Goal: Task Accomplishment & Management: Manage account settings

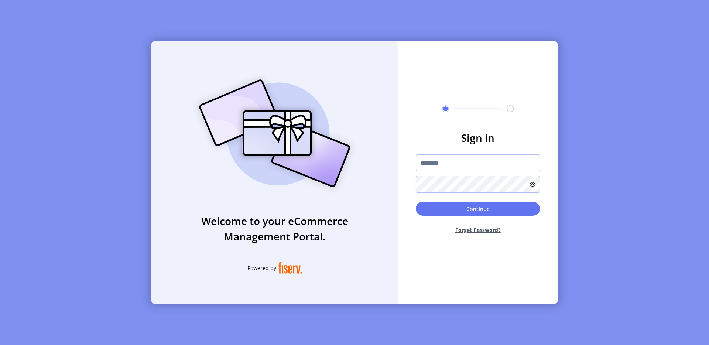
click at [443, 157] on input "text" at bounding box center [478, 162] width 124 height 17
type input "**********"
click at [496, 210] on button "Continue" at bounding box center [478, 209] width 124 height 14
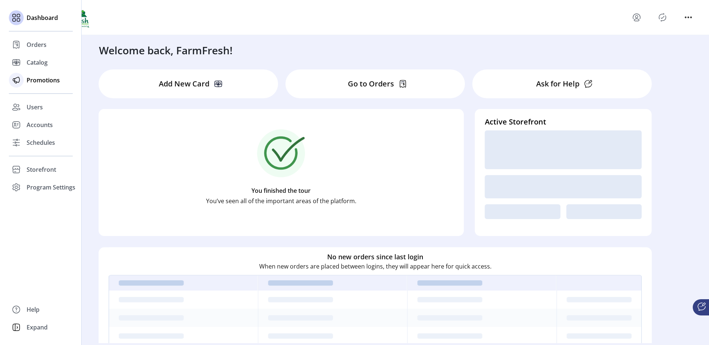
click at [24, 76] on div "Promotions" at bounding box center [41, 80] width 64 height 18
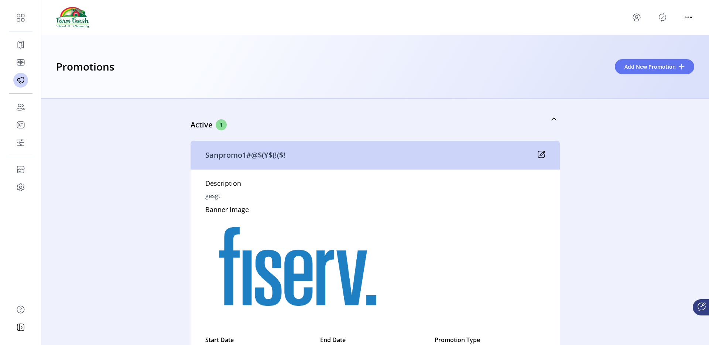
click at [629, 75] on div "Promotions Add New Promotion" at bounding box center [375, 67] width 668 height 64
click at [623, 64] on button "Add New Promotion" at bounding box center [654, 66] width 79 height 15
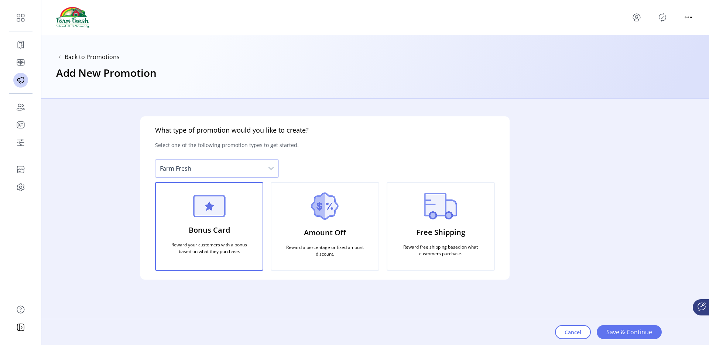
click at [640, 19] on icon "menu" at bounding box center [637, 17] width 12 height 12
click at [666, 15] on icon "Publisher Panel" at bounding box center [663, 17] width 12 height 12
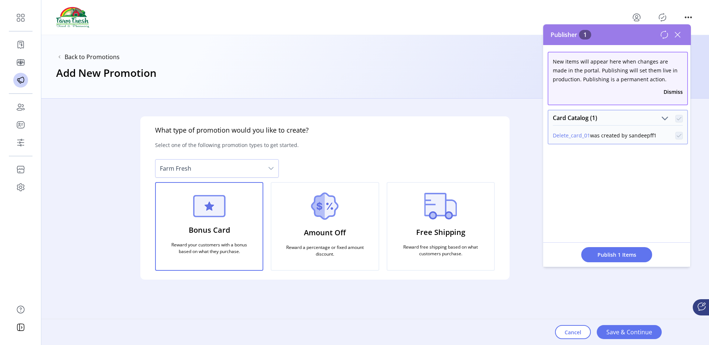
click at [635, 20] on icon "menu" at bounding box center [637, 17] width 12 height 12
click at [656, 47] on span "Sign Out" at bounding box center [663, 47] width 55 height 6
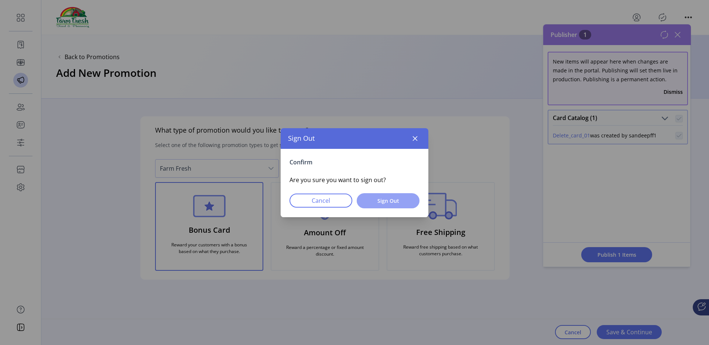
click at [386, 197] on span "Sign Out" at bounding box center [388, 201] width 44 height 8
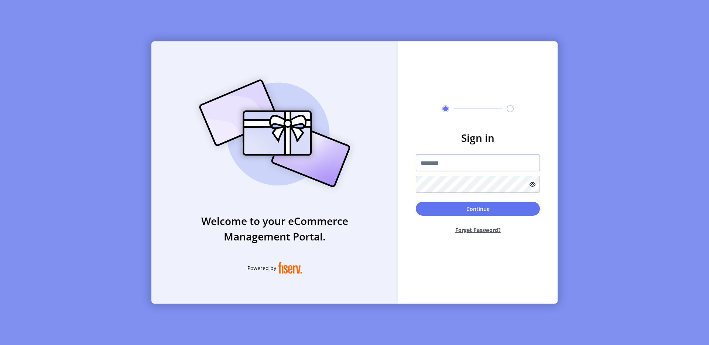
click at [460, 170] on input "text" at bounding box center [478, 162] width 124 height 17
click at [438, 99] on div "Sign in Continue Forget Password?" at bounding box center [478, 172] width 160 height 262
click at [431, 163] on input "text" at bounding box center [478, 162] width 124 height 17
type input "**********"
click at [454, 4] on div "**********" at bounding box center [354, 172] width 709 height 345
